Goal: Check status: Check status

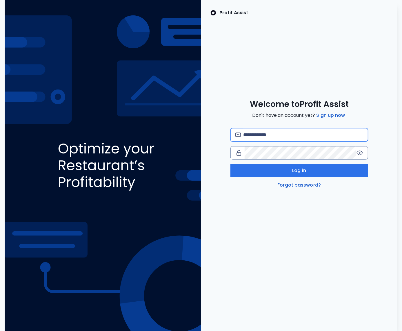
click at [257, 136] on input "email" at bounding box center [303, 134] width 120 height 13
type input "**********"
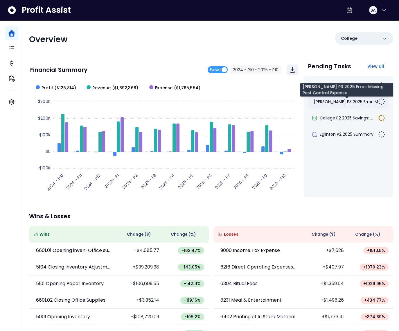
click at [340, 102] on span "[PERSON_NAME] P3 2025 Error: Mis..." at bounding box center [349, 102] width 70 height 6
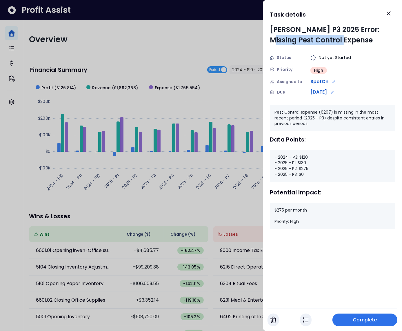
drag, startPoint x: 377, startPoint y: 30, endPoint x: 384, endPoint y: 44, distance: 15.8
click at [384, 44] on div "[PERSON_NAME] P3 2025 Error: Missing Pest Control Expense" at bounding box center [332, 34] width 125 height 21
click at [251, 102] on div at bounding box center [201, 165] width 402 height 331
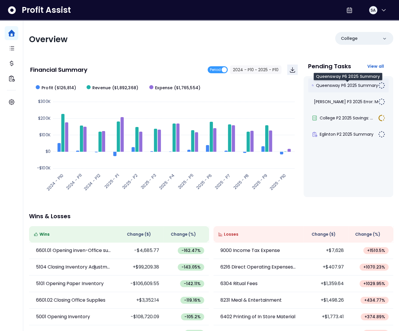
click at [358, 82] on span "Queensway P6 2025 Summary" at bounding box center [347, 85] width 62 height 6
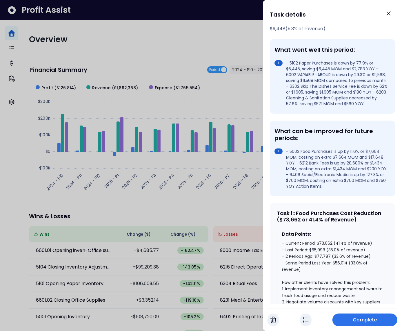
scroll to position [238, 0]
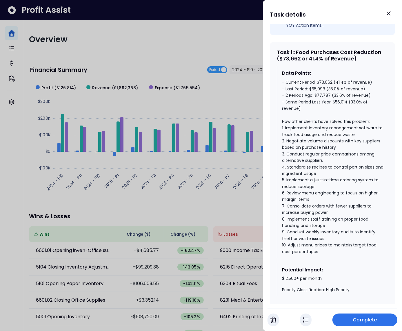
click at [353, 108] on div "- Current Period: $73,662 (41.4% of revenue) - Last Period: $65,998 (35.0% of r…" at bounding box center [333, 167] width 102 height 176
click at [338, 102] on div "- Current Period: $73,662 (41.4% of revenue) - Last Period: $65,998 (35.0% of r…" at bounding box center [333, 167] width 102 height 176
click at [333, 95] on div "- Current Period: $73,662 (41.4% of revenue) - Last Period: $65,998 (35.0% of r…" at bounding box center [333, 167] width 102 height 176
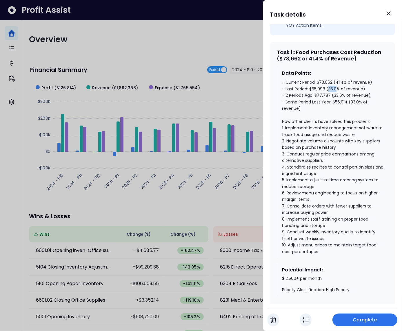
click at [333, 95] on div "- Current Period: $73,662 (41.4% of revenue) - Last Period: $65,998 (35.0% of r…" at bounding box center [333, 167] width 102 height 176
click at [339, 86] on div "- Current Period: $73,662 (41.4% of revenue) - Last Period: $65,998 (35.0% of r…" at bounding box center [333, 167] width 102 height 176
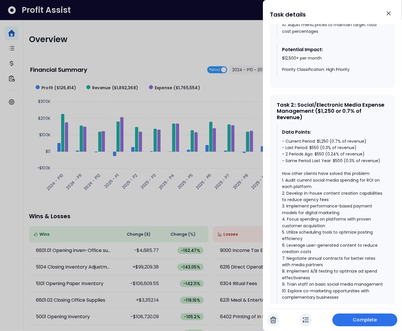
scroll to position [503, 0]
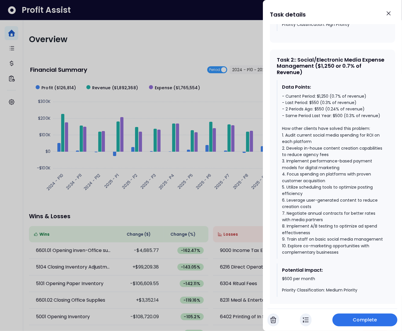
click at [339, 120] on div "- Current Period: $1,250 (0.7% of revenue) - Last Period: $550 (0.3% of revenue…" at bounding box center [333, 174] width 102 height 162
click at [320, 115] on div "- Current Period: $1,250 (0.7% of revenue) - Last Period: $550 (0.3% of revenue…" at bounding box center [333, 174] width 102 height 162
click at [322, 102] on div "- Current Period: $1,250 (0.7% of revenue) - Last Period: $550 (0.3% of revenue…" at bounding box center [333, 174] width 102 height 162
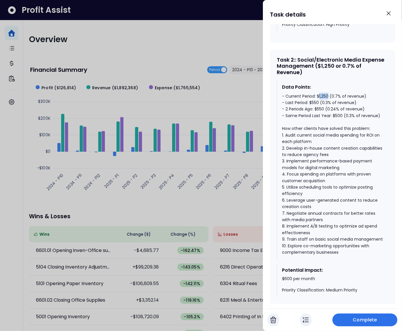
click at [322, 102] on div "- Current Period: $1,250 (0.7% of revenue) - Last Period: $550 (0.3% of revenue…" at bounding box center [333, 174] width 102 height 162
click at [334, 106] on div "- Current Period: $1,250 (0.7% of revenue) - Last Period: $550 (0.3% of revenue…" at bounding box center [333, 174] width 102 height 162
click at [323, 102] on div "- Current Period: $1,250 (0.7% of revenue) - Last Period: $550 (0.3% of revenue…" at bounding box center [333, 174] width 102 height 162
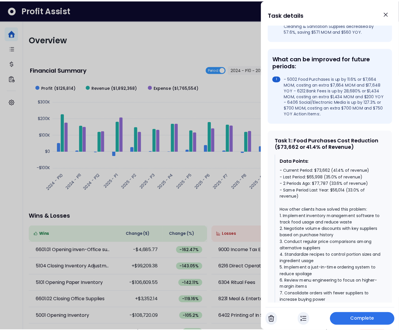
scroll to position [160, 0]
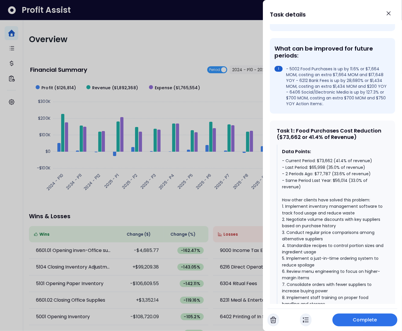
click at [100, 51] on div at bounding box center [201, 165] width 402 height 331
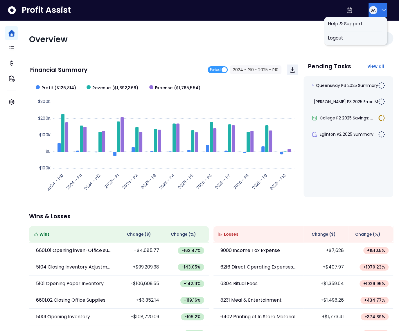
click at [374, 14] on button "SA" at bounding box center [377, 10] width 19 height 14
click at [362, 36] on span "Logout" at bounding box center [355, 38] width 56 height 7
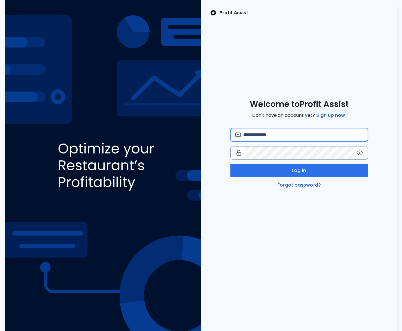
click at [261, 134] on input "email" at bounding box center [303, 134] width 120 height 13
type input "**********"
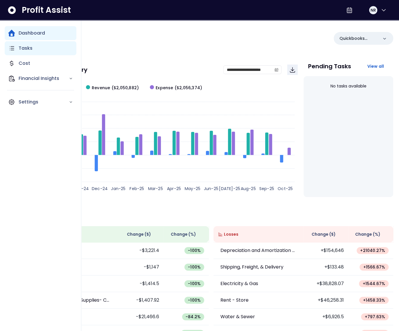
click at [15, 50] on icon "Main navigation" at bounding box center [11, 48] width 7 height 7
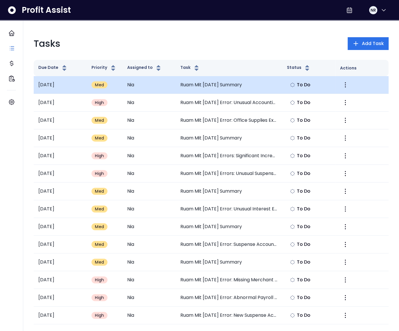
click at [224, 80] on td "Ruam Mit September 2025 Summary" at bounding box center [229, 85] width 106 height 18
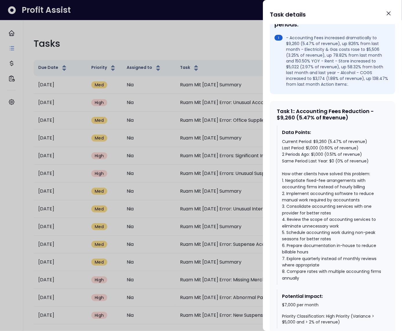
scroll to position [208, 0]
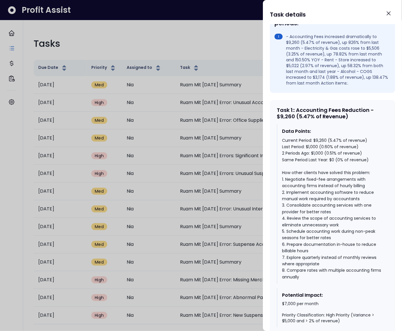
click at [310, 156] on div "Current Period: $9,260 (5.47% of revenue) Last Period: $1,000 (0.60% of revenue…" at bounding box center [333, 208] width 102 height 143
click at [320, 151] on div "Current Period: $9,260 (5.47% of revenue) Last Period: $1,000 (0.60% of revenue…" at bounding box center [333, 208] width 102 height 143
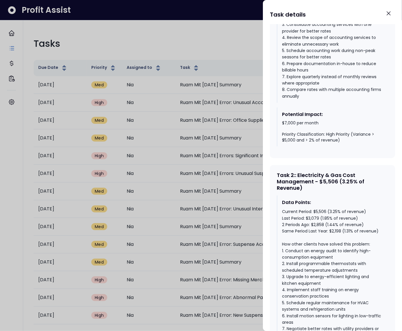
scroll to position [434, 0]
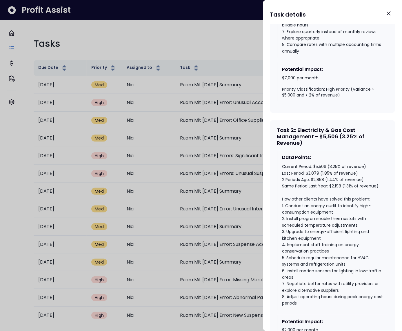
click at [339, 197] on div "Current Period: $5,506 (3.25% of revenue) Last Period: $3,079 (1.85% of revenue…" at bounding box center [333, 234] width 102 height 143
click at [311, 183] on div "Current Period: $5,506 (3.25% of revenue) Last Period: $3,079 (1.85% of revenue…" at bounding box center [333, 234] width 102 height 143
click at [334, 196] on div "Current Period: $5,506 (3.25% of revenue) Last Period: $3,079 (1.85% of revenue…" at bounding box center [333, 234] width 102 height 143
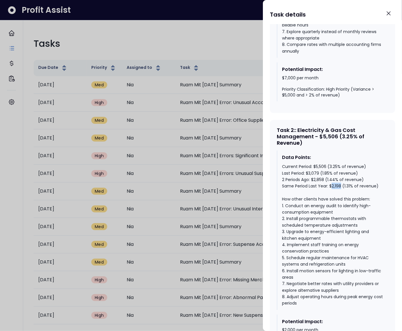
click at [334, 196] on div "Current Period: $5,506 (3.25% of revenue) Last Period: $3,079 (1.85% of revenue…" at bounding box center [333, 234] width 102 height 143
click at [321, 176] on div "Current Period: $5,506 (3.25% of revenue) Last Period: $3,079 (1.85% of revenue…" at bounding box center [333, 234] width 102 height 143
click at [317, 184] on div "Current Period: $5,506 (3.25% of revenue) Last Period: $3,079 (1.85% of revenue…" at bounding box center [333, 234] width 102 height 143
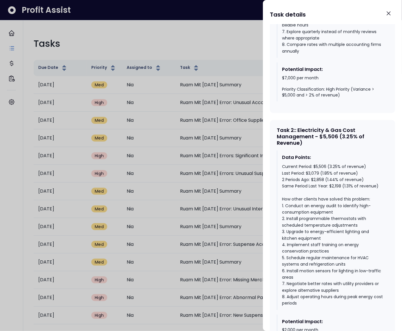
click at [319, 174] on div "Current Period: $5,506 (3.25% of revenue) Last Period: $3,079 (1.85% of revenue…" at bounding box center [333, 234] width 102 height 143
click at [322, 161] on div "Data Points:" at bounding box center [333, 157] width 102 height 7
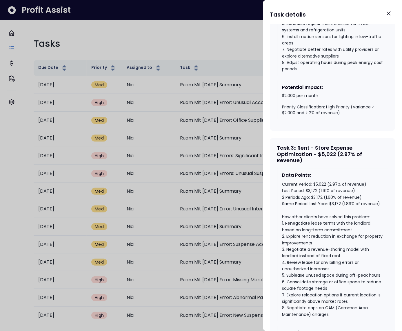
scroll to position [690, 0]
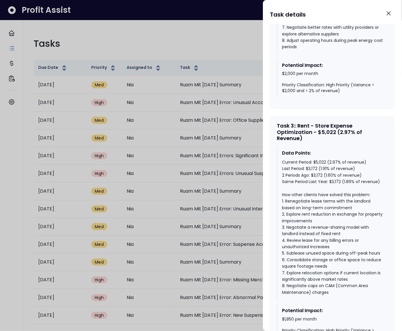
click at [321, 174] on div "Current Period: $5,022 (2.97% of revenue) Last Period: $3,172 (1.91% of revenue…" at bounding box center [333, 227] width 102 height 136
click at [314, 180] on div "Current Period: $5,022 (2.97% of revenue) Last Period: $3,172 (1.91% of revenue…" at bounding box center [333, 227] width 102 height 136
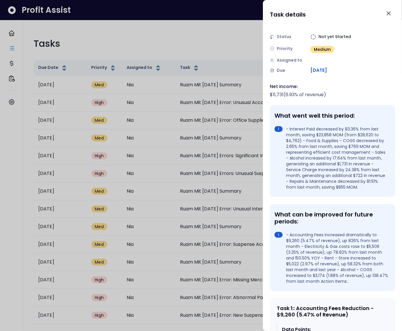
scroll to position [0, 0]
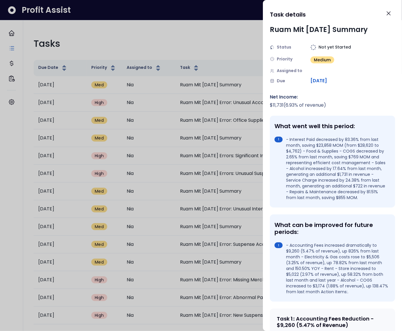
click at [292, 109] on div "$ 11,731 ( 6.93 % of revenue)" at bounding box center [332, 105] width 125 height 7
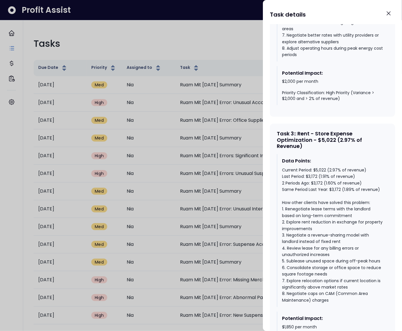
scroll to position [728, 0]
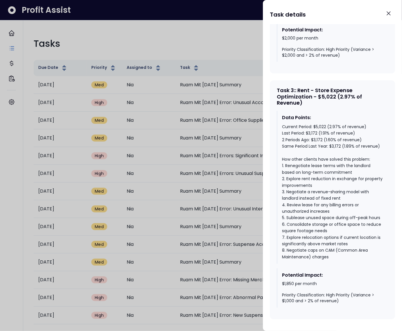
click at [319, 135] on div "Current Period: $5,022 (2.97% of revenue) Last Period: $3,172 (1.91% of revenue…" at bounding box center [333, 192] width 102 height 136
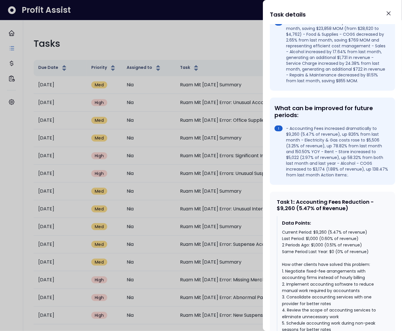
scroll to position [135, 0]
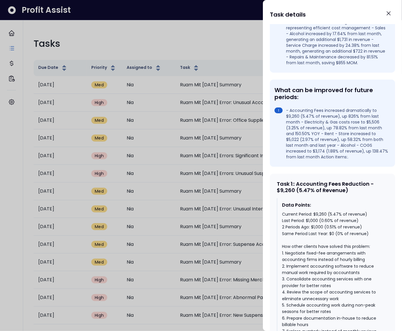
click at [213, 155] on div at bounding box center [201, 165] width 402 height 331
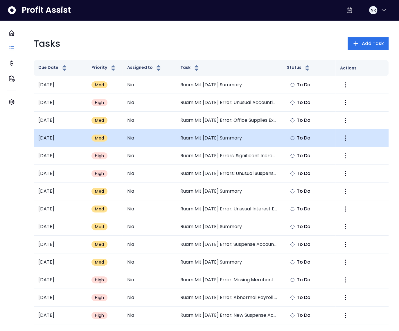
click at [221, 142] on td "Ruam Mit August 2025 Summary" at bounding box center [229, 138] width 106 height 18
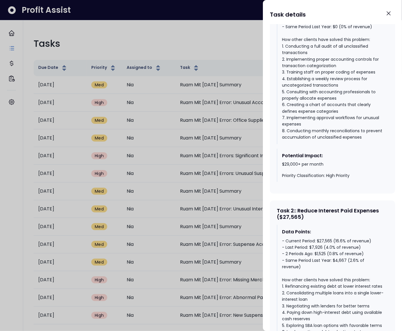
scroll to position [113, 0]
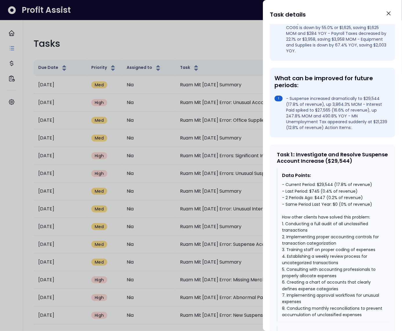
click at [249, 186] on div at bounding box center [201, 165] width 402 height 331
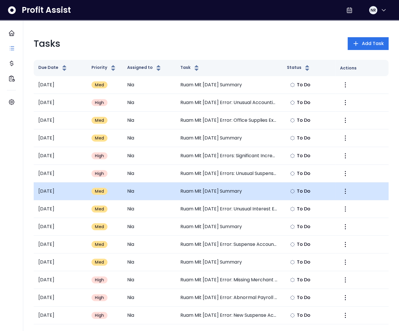
click at [228, 193] on td "Ruam Mit July 2025 Summary" at bounding box center [229, 191] width 106 height 18
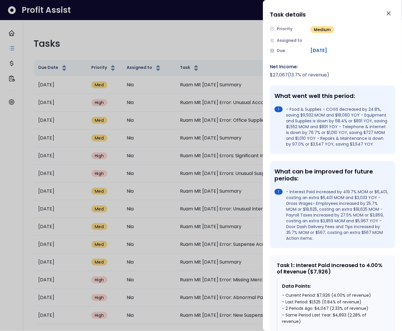
scroll to position [0, 0]
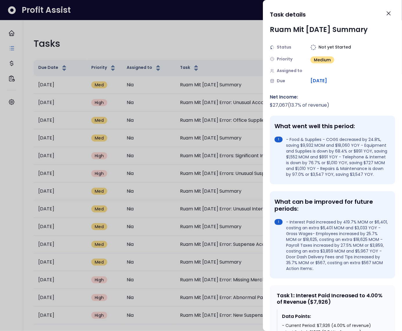
click at [246, 150] on div at bounding box center [201, 165] width 402 height 331
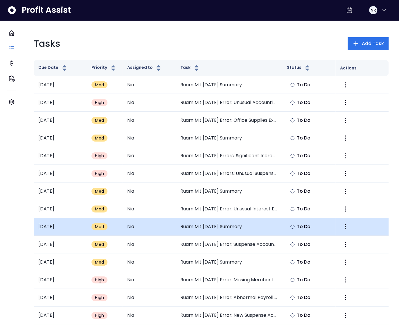
click at [215, 225] on td "Ruam Mit June 2025 Summary" at bounding box center [229, 227] width 106 height 18
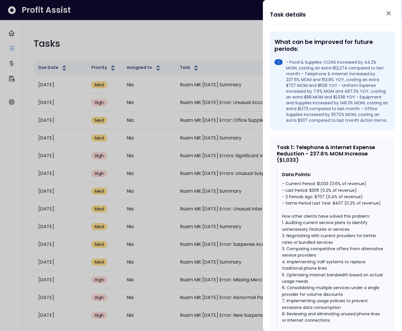
scroll to position [184, 0]
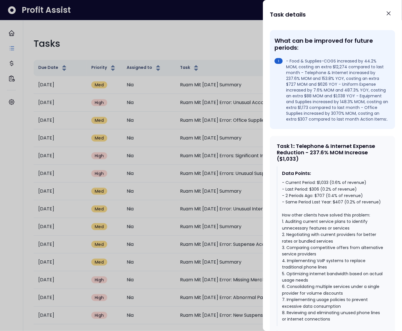
click at [337, 207] on div "- Current Period: $1,033 (0.6% of revenue) - Last Period: $306 (0.2% of revenue…" at bounding box center [333, 250] width 102 height 143
click at [322, 188] on div "- Current Period: $1,033 (0.6% of revenue) - Last Period: $306 (0.2% of revenue…" at bounding box center [333, 250] width 102 height 143
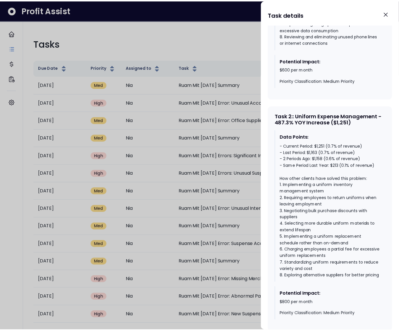
scroll to position [485, 0]
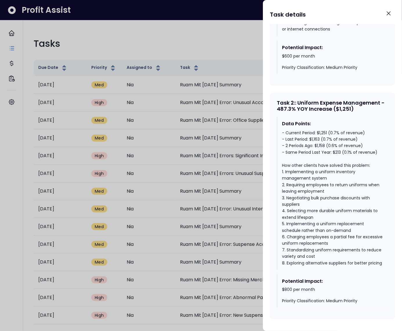
click at [339, 145] on div "- Current Period: $1,251 (0.7% of revenue) - Last Period: $1,163 (0.7% of reven…" at bounding box center [333, 197] width 102 height 136
click at [322, 139] on div "- Current Period: $1,251 (0.7% of revenue) - Last Period: $1,163 (0.7% of reven…" at bounding box center [333, 197] width 102 height 136
click at [314, 131] on div "- Current Period: $1,251 (0.7% of revenue) - Last Period: $1,163 (0.7% of reven…" at bounding box center [333, 197] width 102 height 136
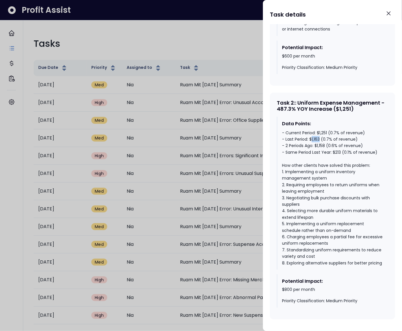
click at [314, 131] on div "- Current Period: $1,251 (0.7% of revenue) - Last Period: $1,163 (0.7% of reven…" at bounding box center [333, 197] width 102 height 136
click at [325, 129] on div "- Current Period: $1,251 (0.7% of revenue) - Last Period: $1,163 (0.7% of reven…" at bounding box center [333, 197] width 102 height 136
click at [395, 8] on div "Task details" at bounding box center [332, 15] width 125 height 17
click at [389, 10] on icon "Close" at bounding box center [389, 13] width 7 height 7
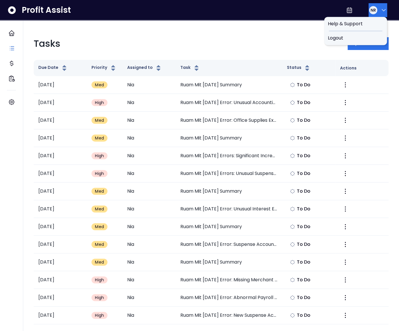
click at [373, 13] on div "NR" at bounding box center [372, 10] width 9 height 9
click at [362, 36] on span "Logout" at bounding box center [355, 38] width 56 height 7
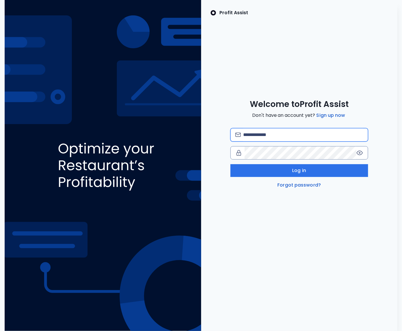
click at [271, 133] on input "email" at bounding box center [303, 134] width 120 height 13
type input "**********"
